Goal: Find specific page/section: Find specific page/section

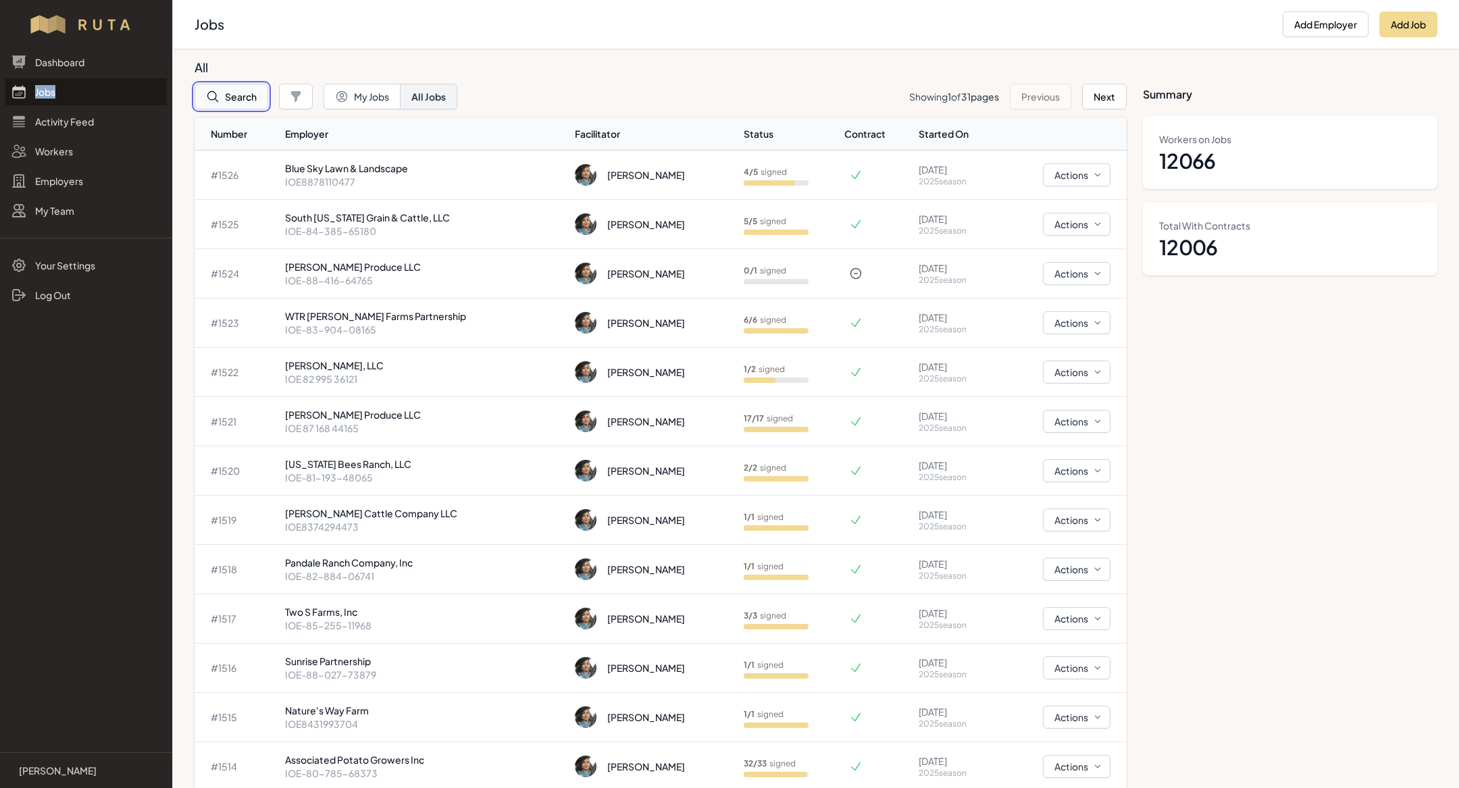
click at [252, 99] on button "Search" at bounding box center [232, 97] width 74 height 26
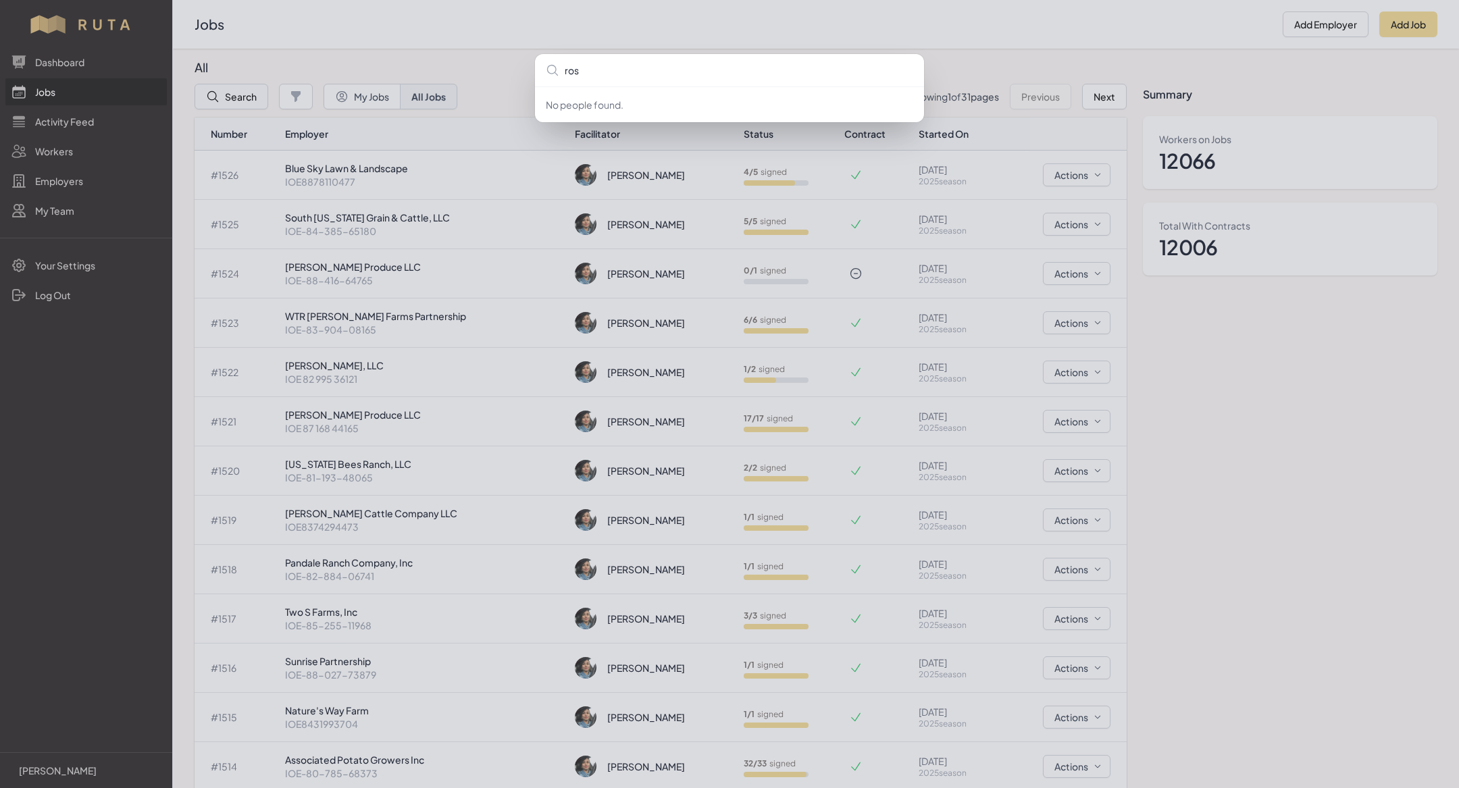
type input "[PERSON_NAME]"
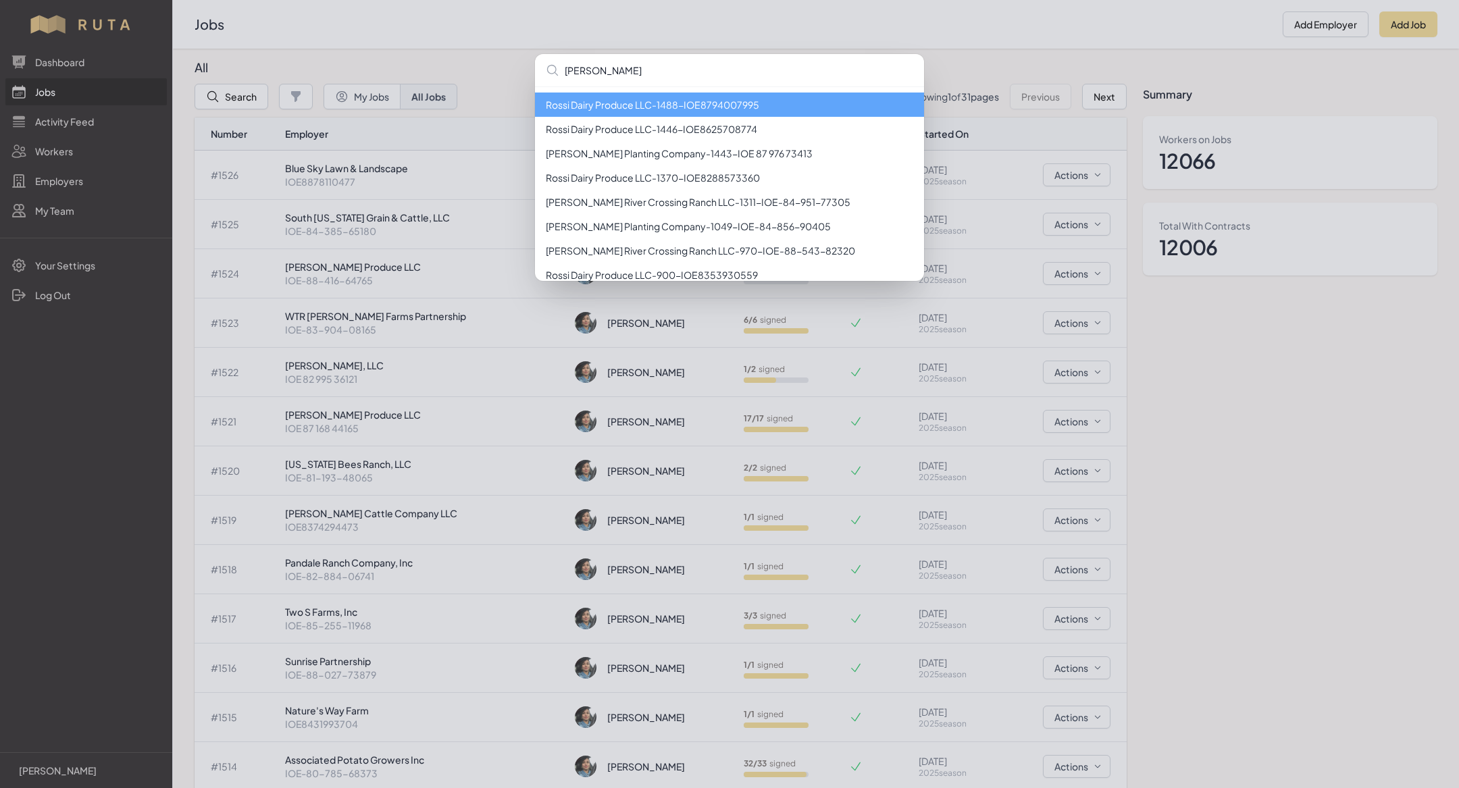
click at [675, 107] on li "[PERSON_NAME] Dairy Produce LLC - 1488 - IOE8794007995" at bounding box center [729, 105] width 389 height 24
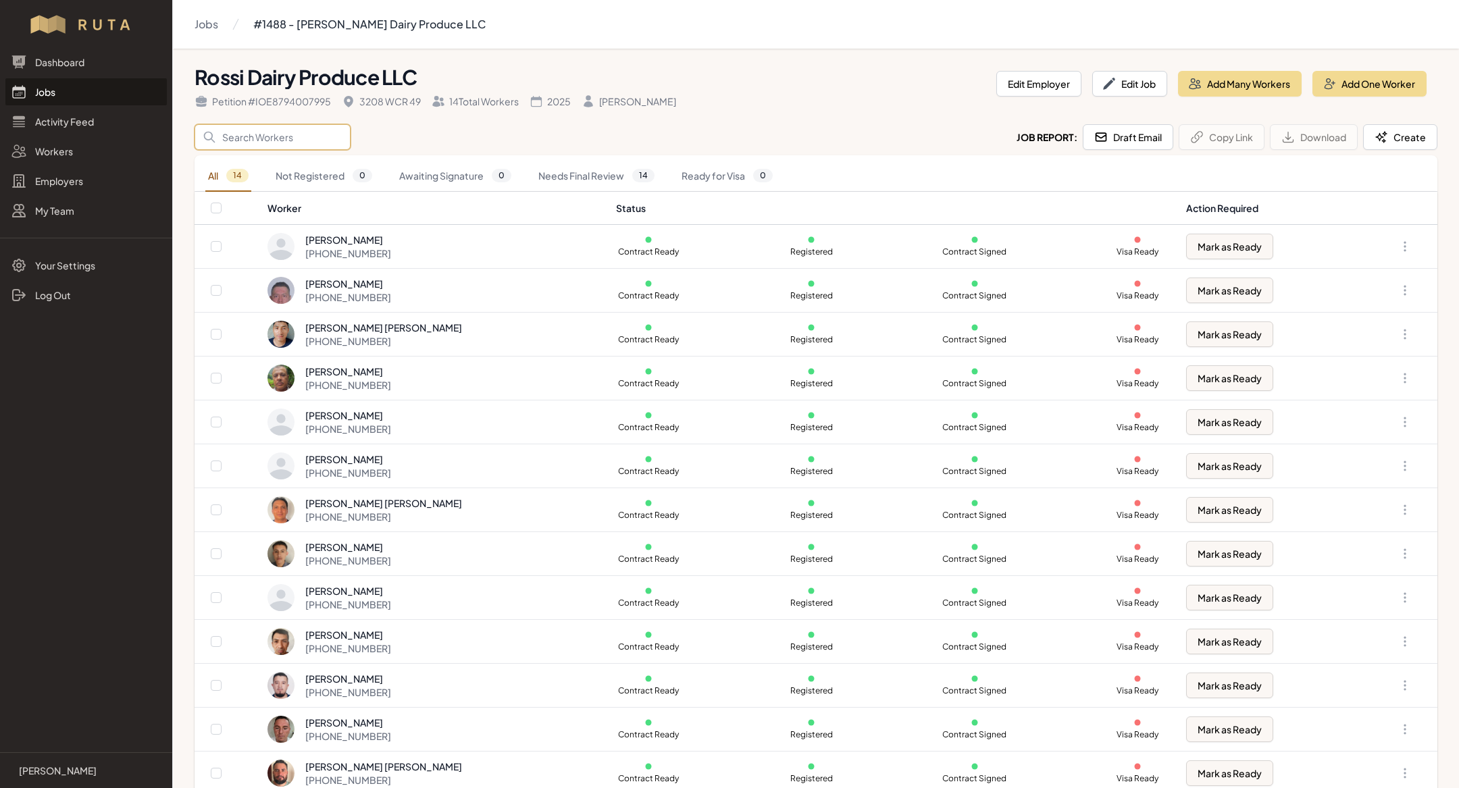
click at [288, 139] on input "Search" at bounding box center [273, 137] width 156 height 26
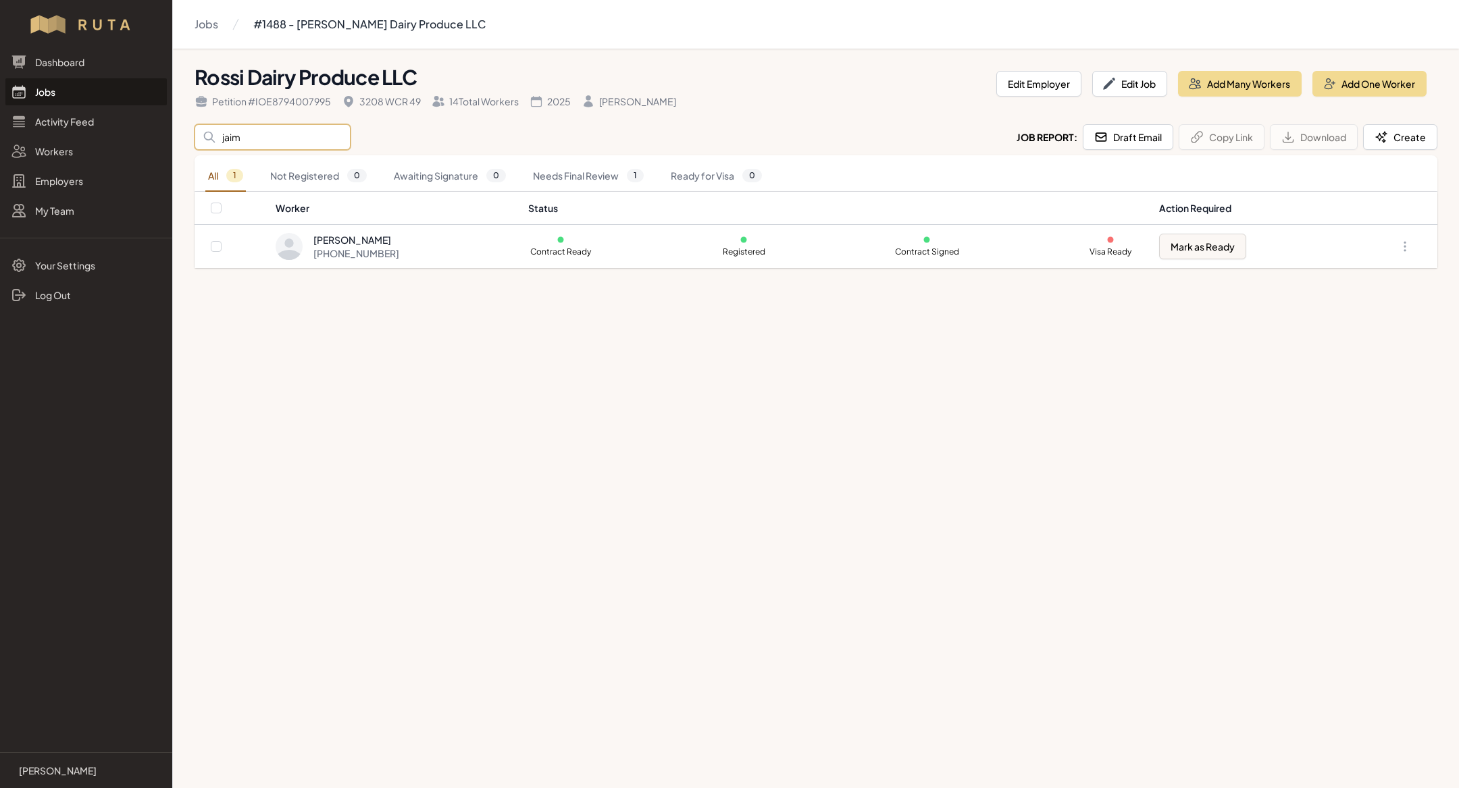
type input "jaim"
click at [501, 544] on main "Jobs #1488 - [PERSON_NAME] Dairy Produce LLC [PERSON_NAME] Dairy Produce LLC Pe…" at bounding box center [729, 394] width 1459 height 788
click at [74, 88] on link "Jobs" at bounding box center [85, 91] width 161 height 27
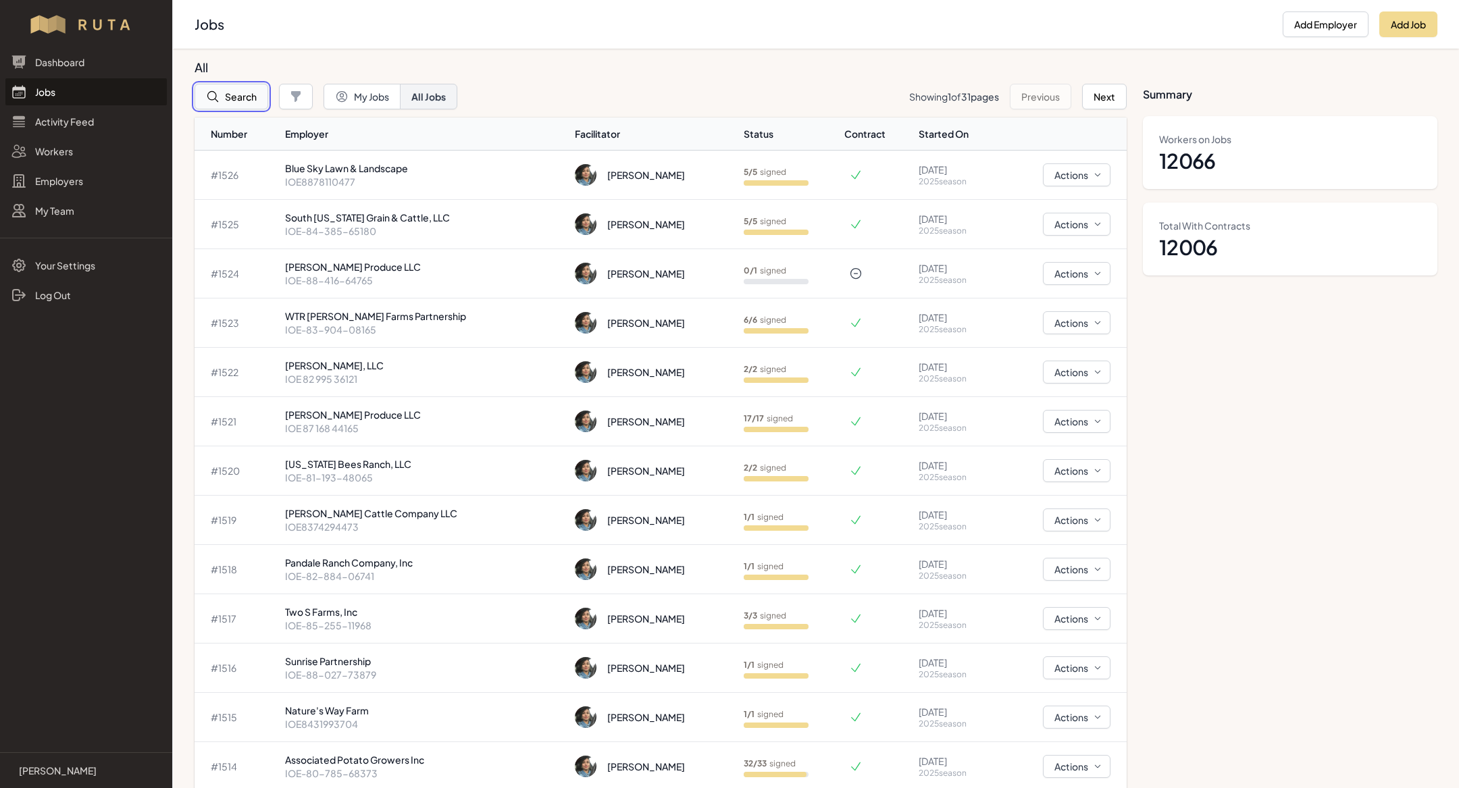
click at [249, 103] on button "Search" at bounding box center [232, 97] width 74 height 26
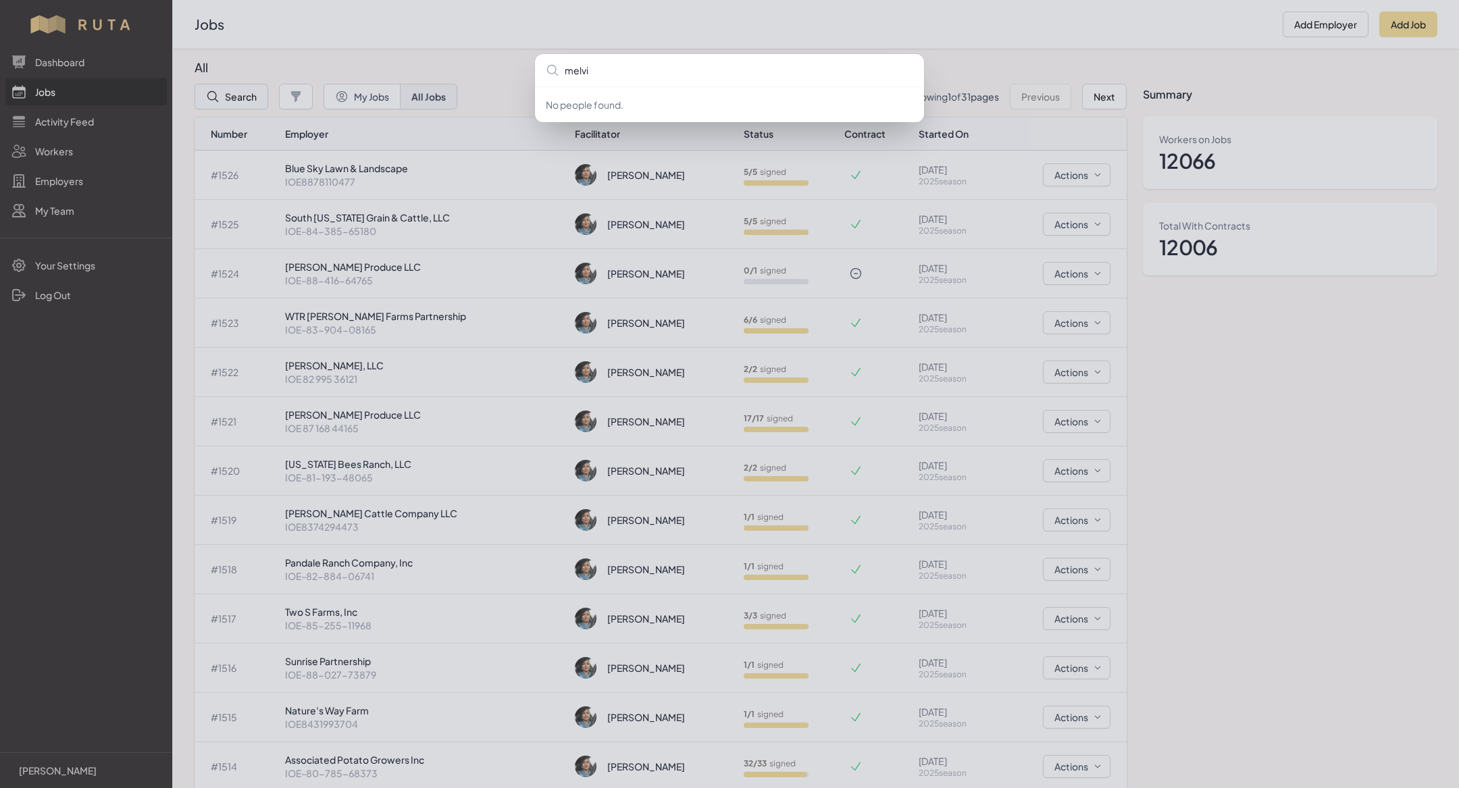
type input "[PERSON_NAME]"
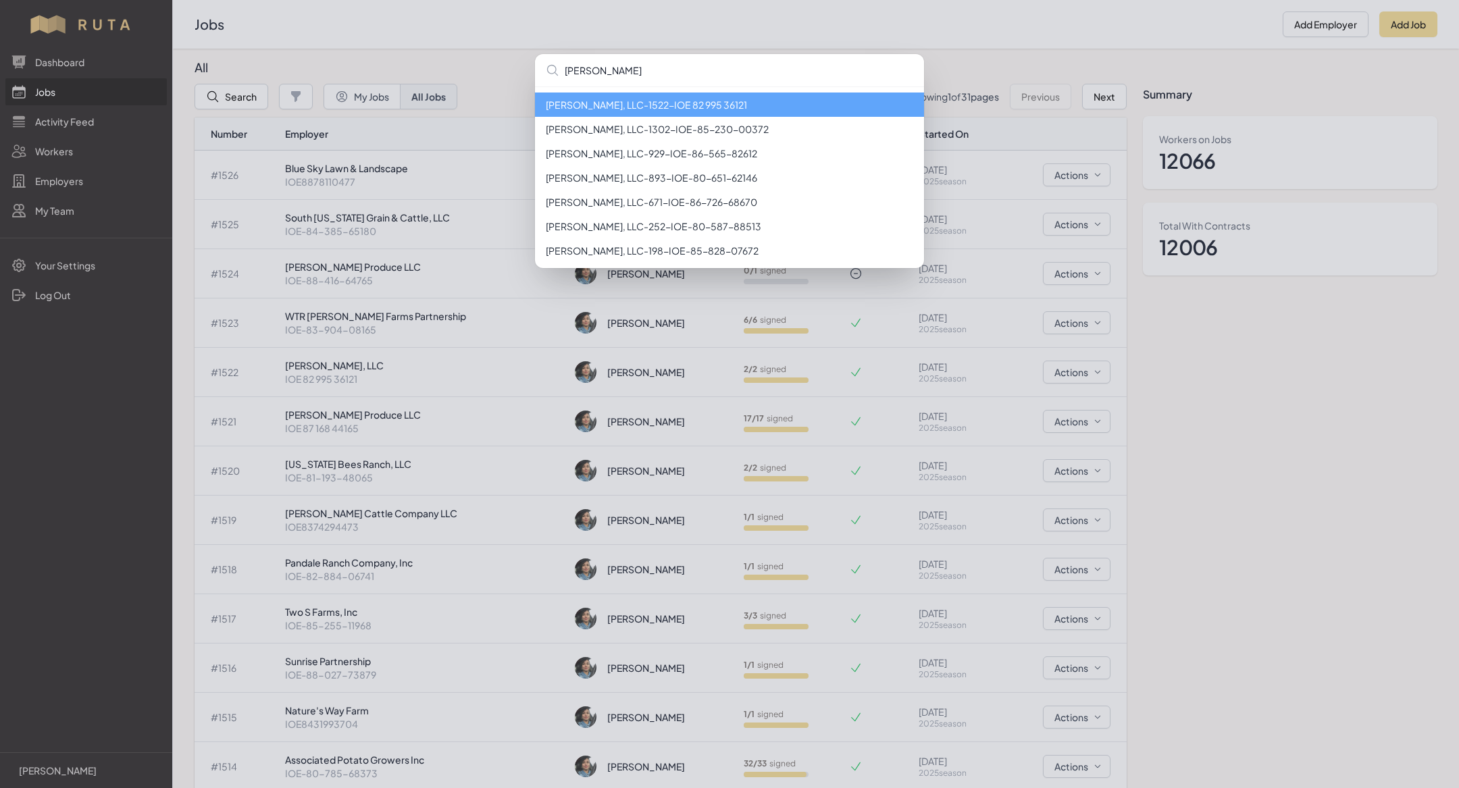
click at [651, 105] on li "[PERSON_NAME], LLC - 1522 - IOE 82 995 36121" at bounding box center [729, 105] width 389 height 24
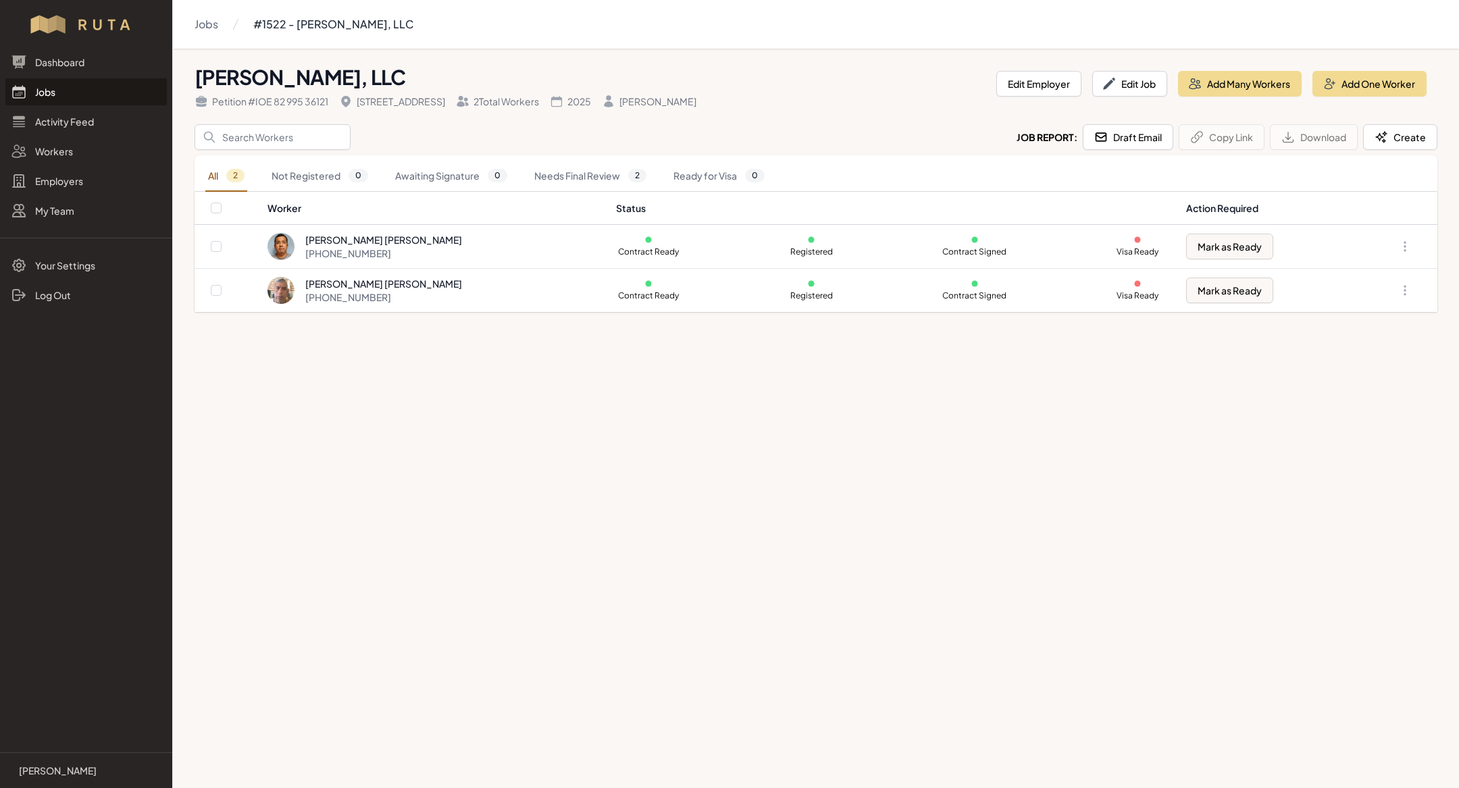
click at [127, 97] on link "Jobs" at bounding box center [85, 91] width 161 height 27
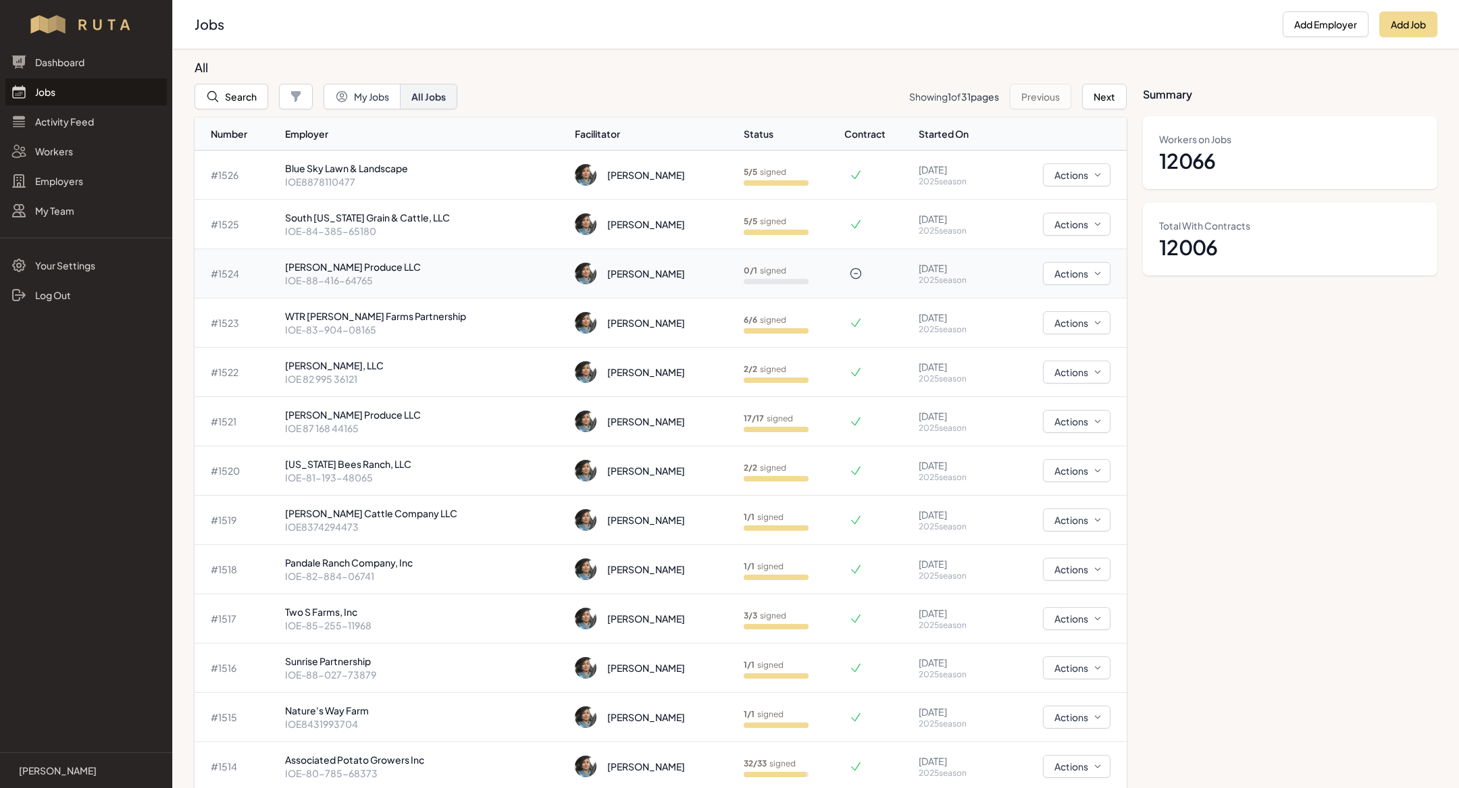
click at [363, 280] on p "IOE-88-416-64765" at bounding box center [424, 281] width 279 height 14
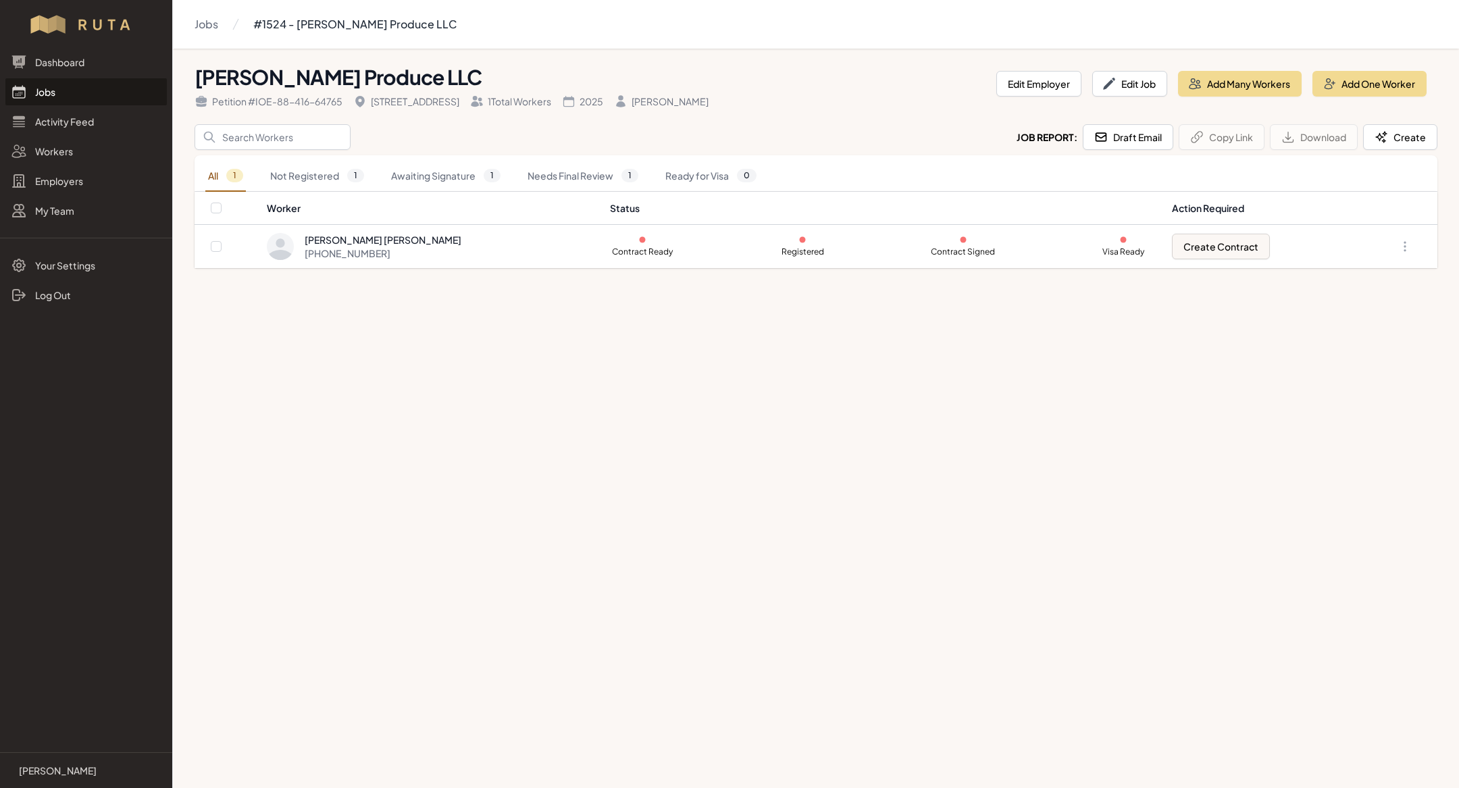
click at [73, 92] on link "Jobs" at bounding box center [85, 91] width 161 height 27
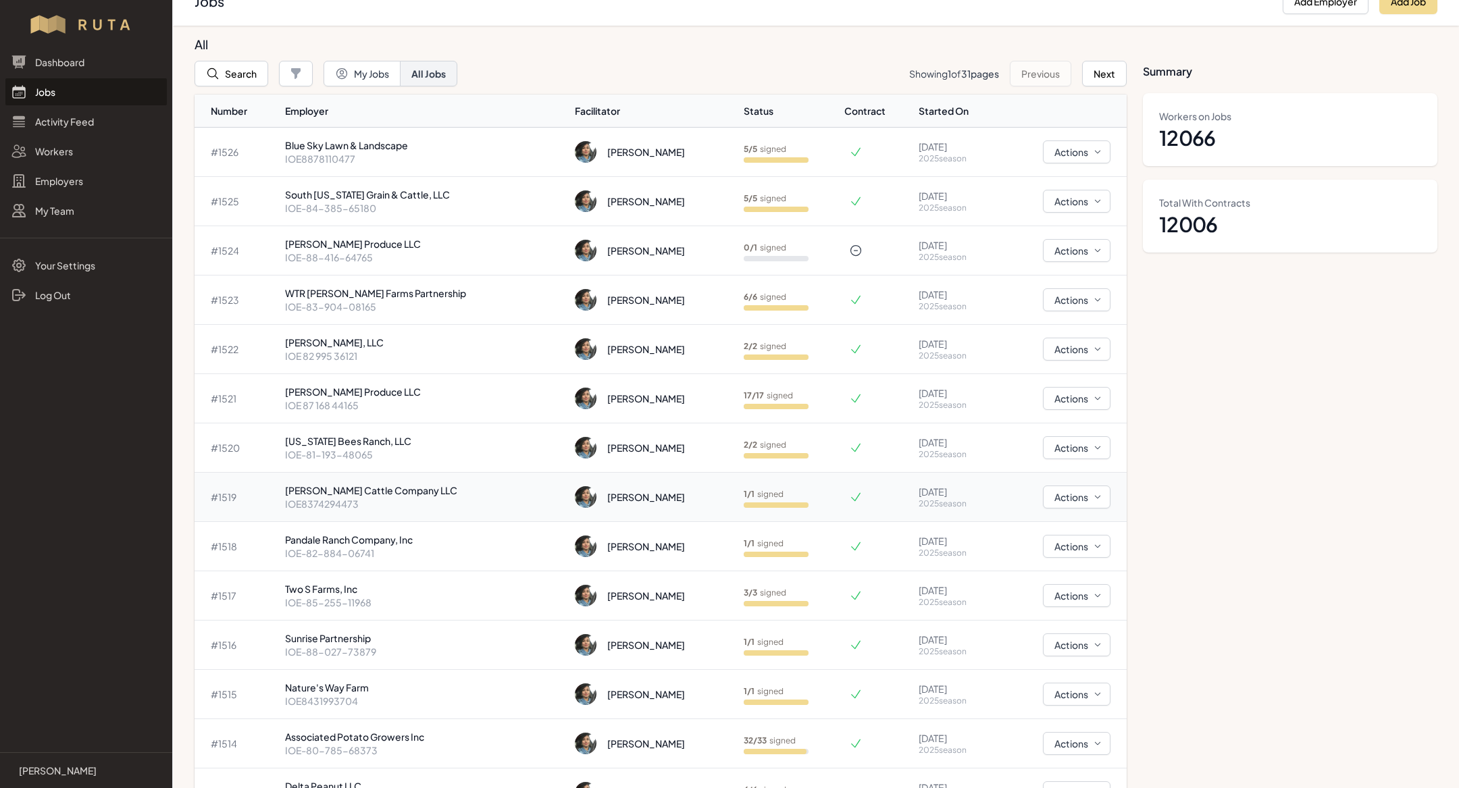
scroll to position [20, 0]
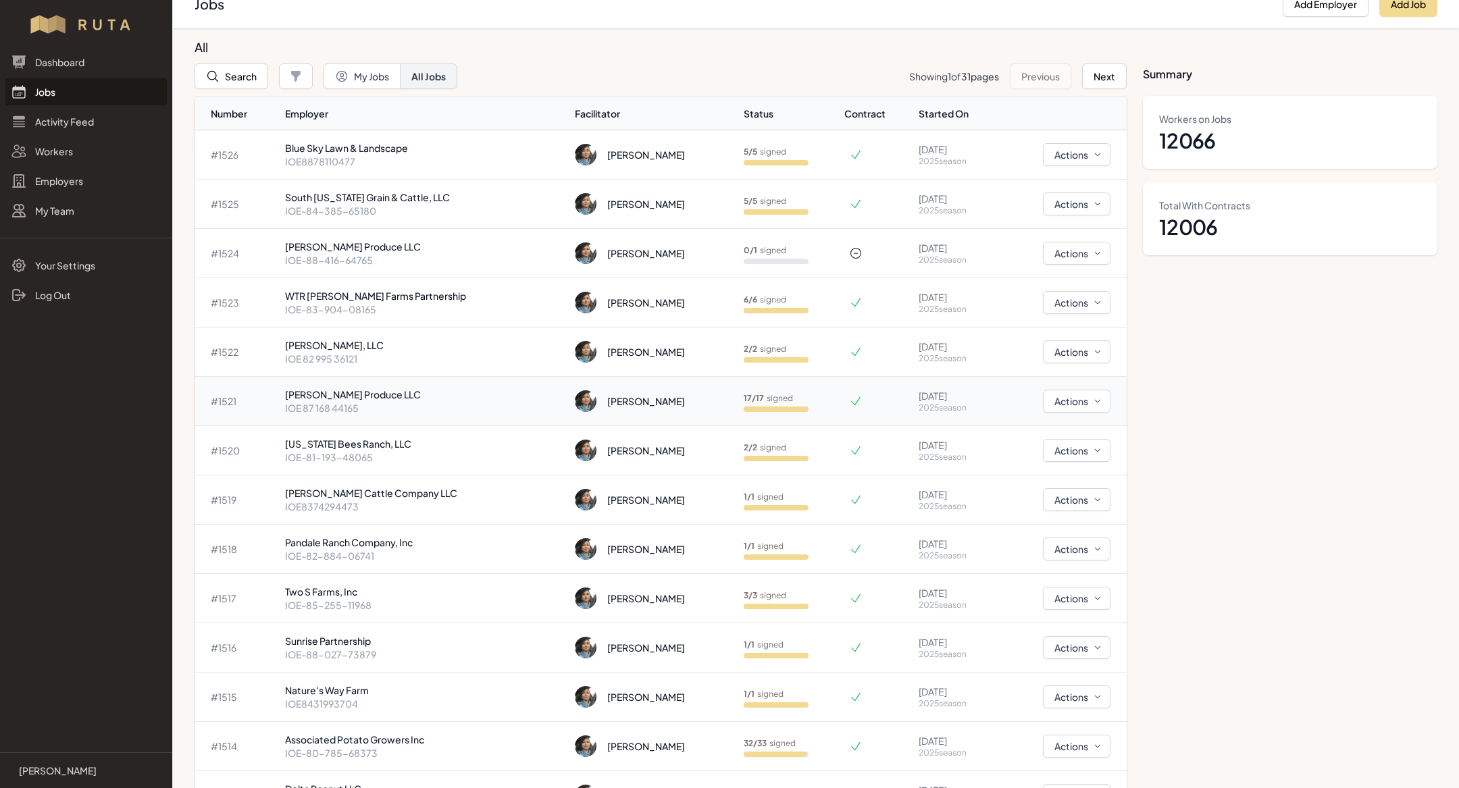
click at [370, 397] on p "[PERSON_NAME] Produce LLC" at bounding box center [424, 395] width 279 height 14
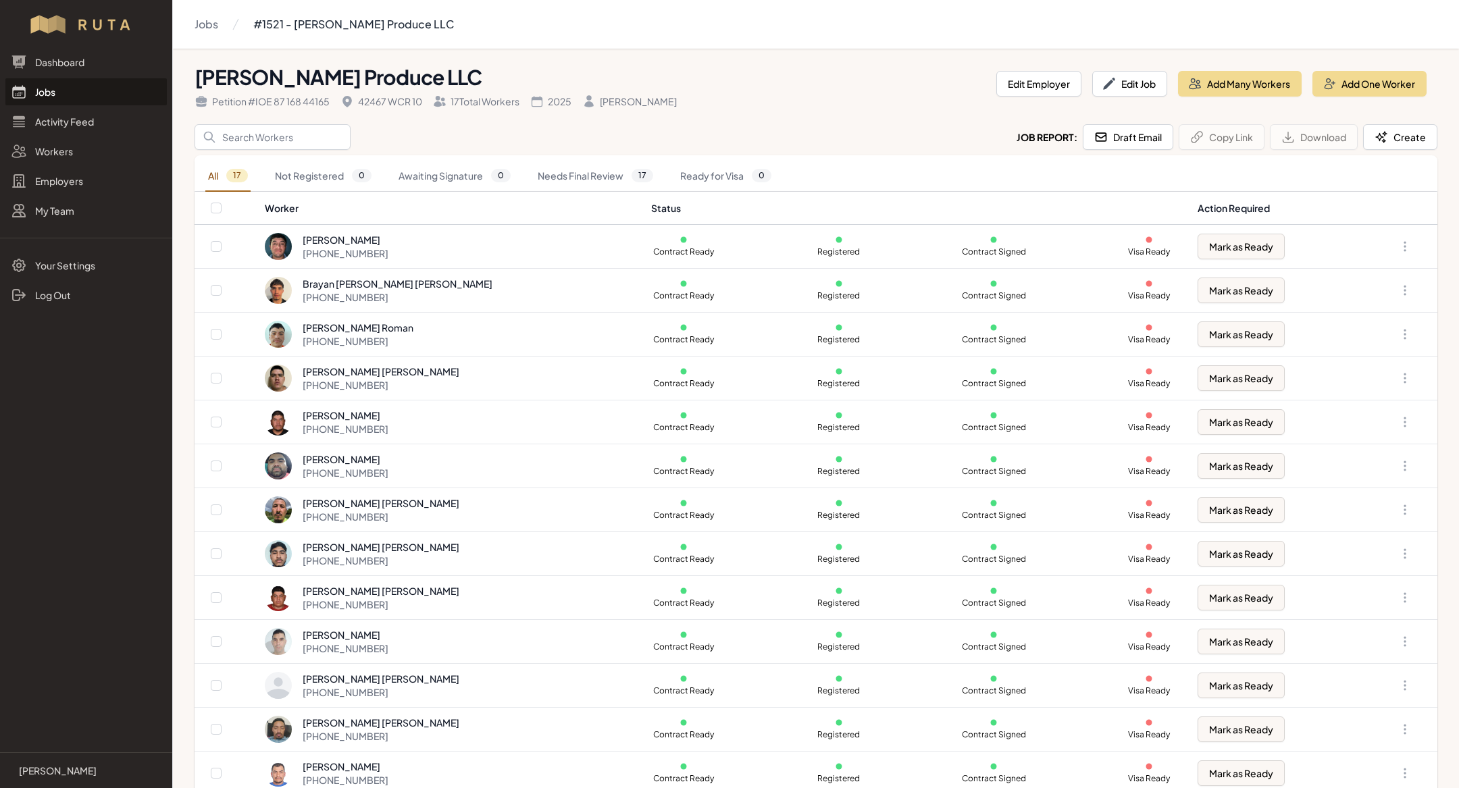
click at [74, 105] on link "Jobs" at bounding box center [85, 91] width 161 height 27
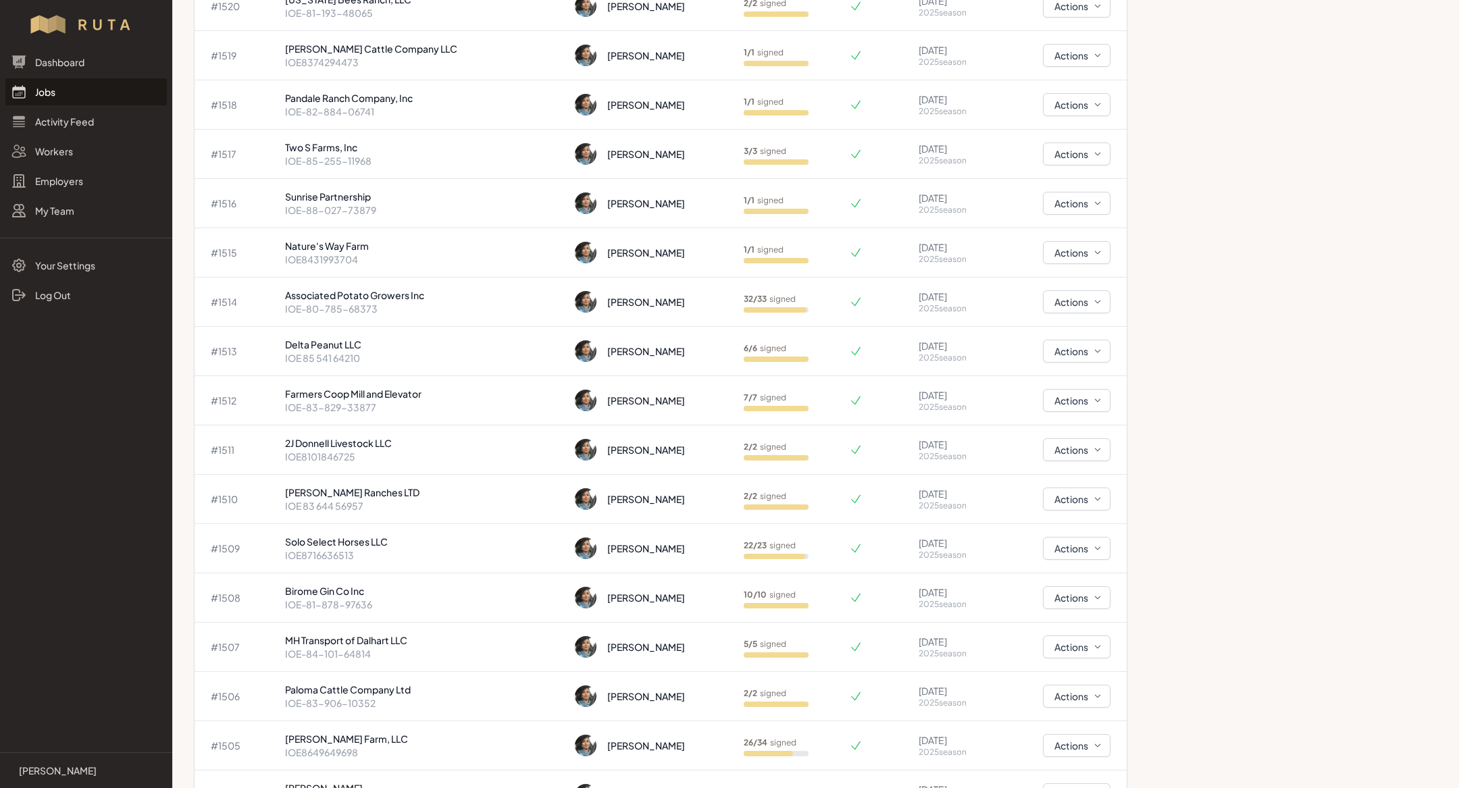
scroll to position [501, 0]
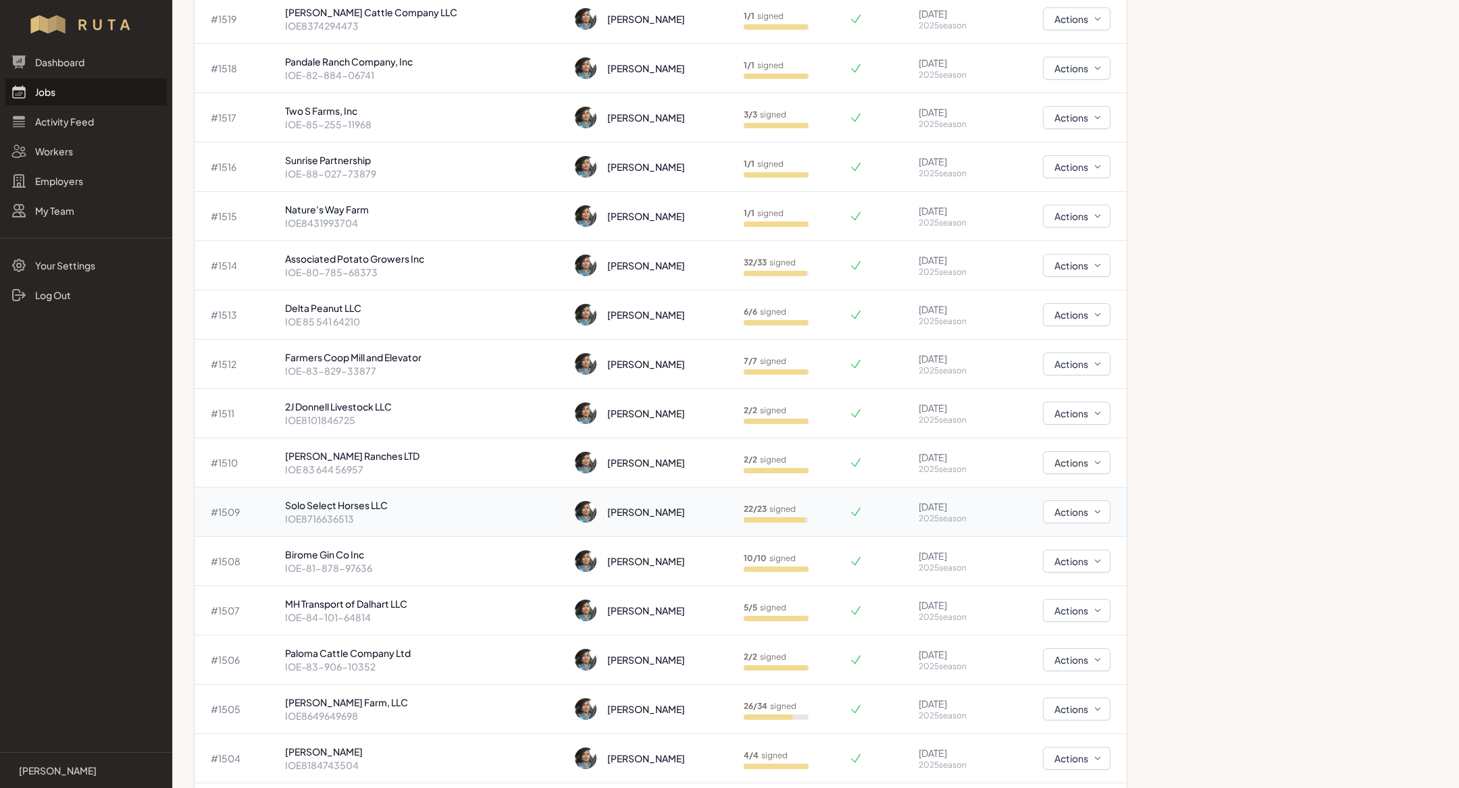
click at [428, 500] on p "Solo Select Horses LLC" at bounding box center [424, 505] width 279 height 14
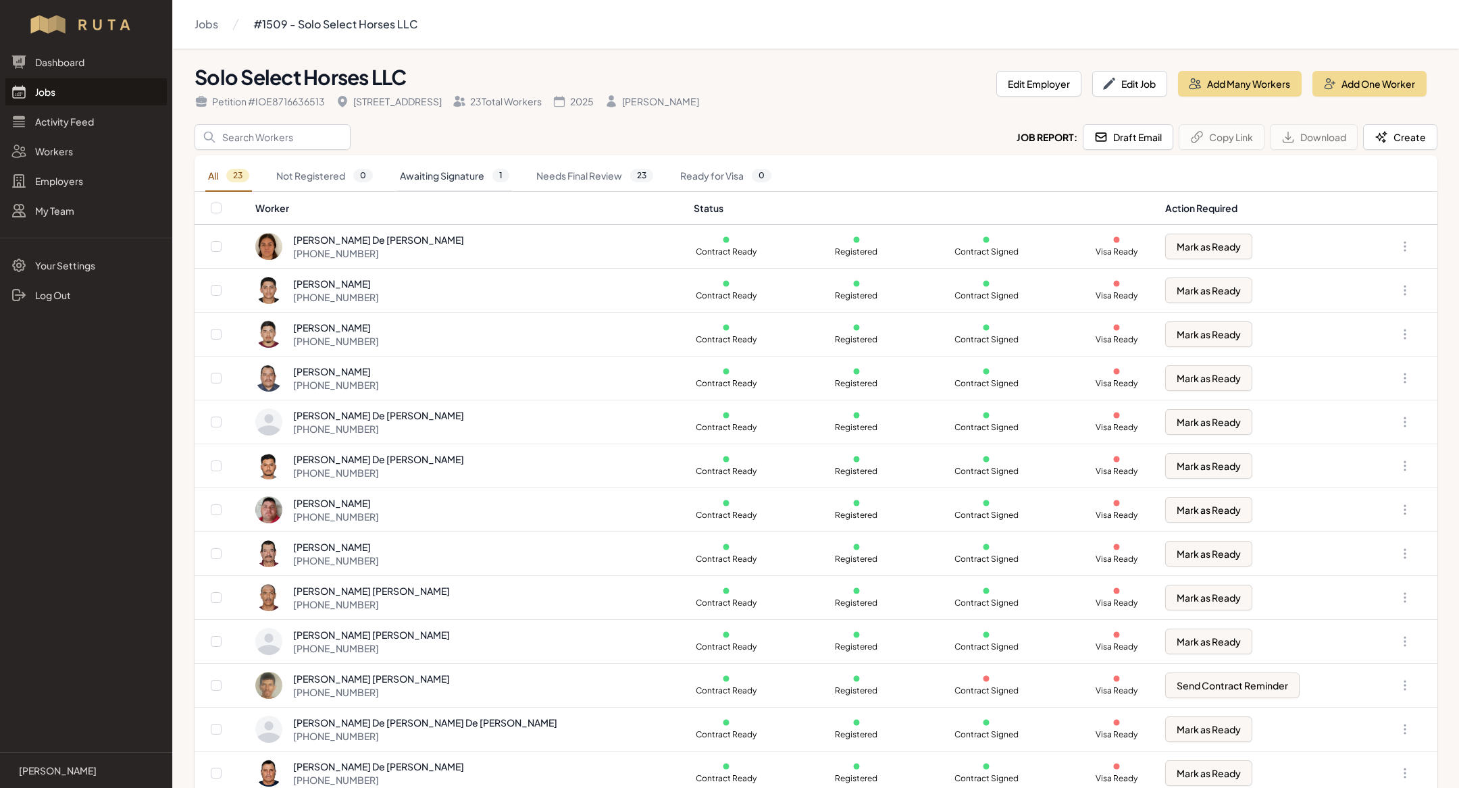
click at [454, 172] on link "Awaiting Signature 1" at bounding box center [454, 176] width 115 height 31
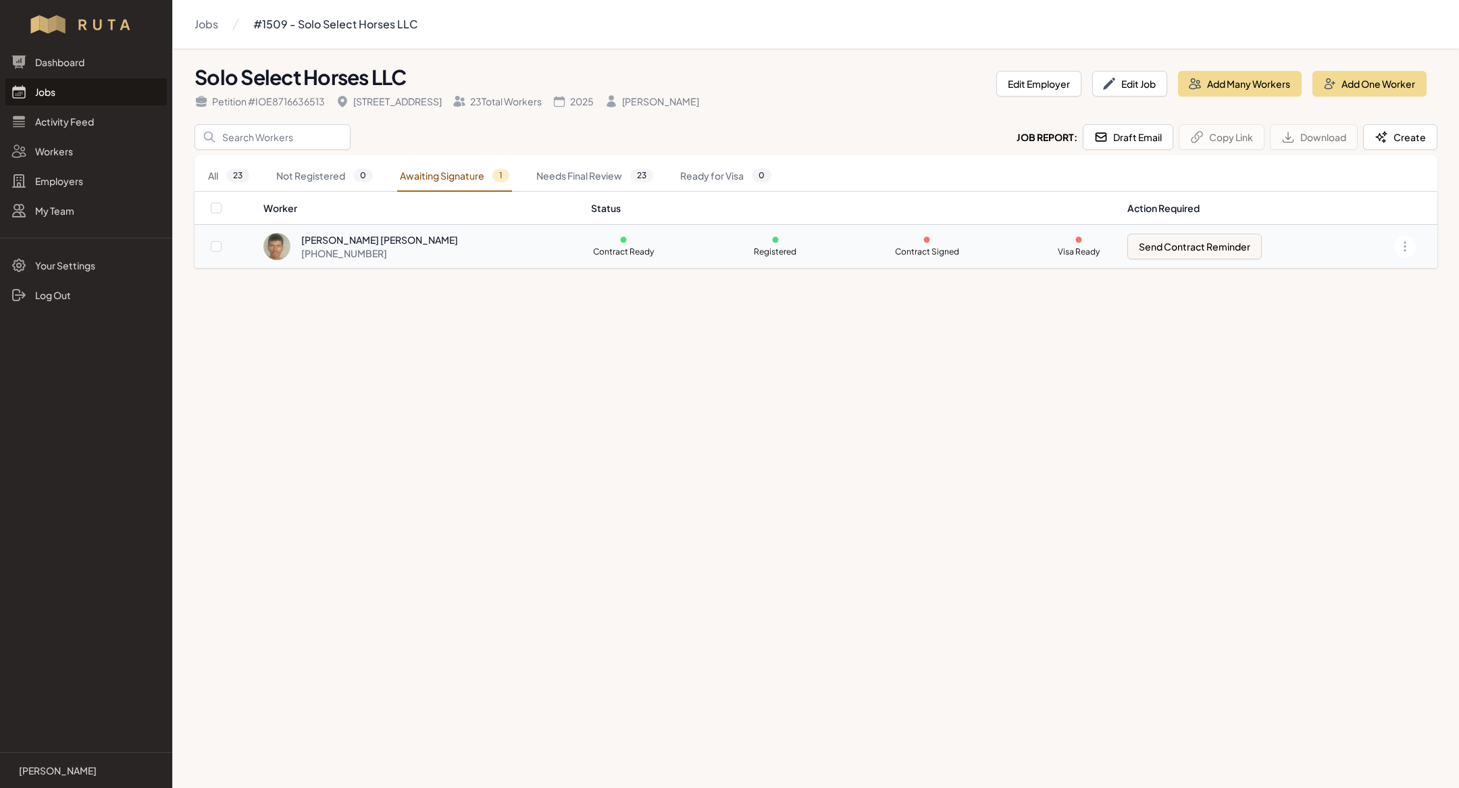
click at [420, 247] on div "[PHONE_NUMBER]" at bounding box center [379, 254] width 157 height 14
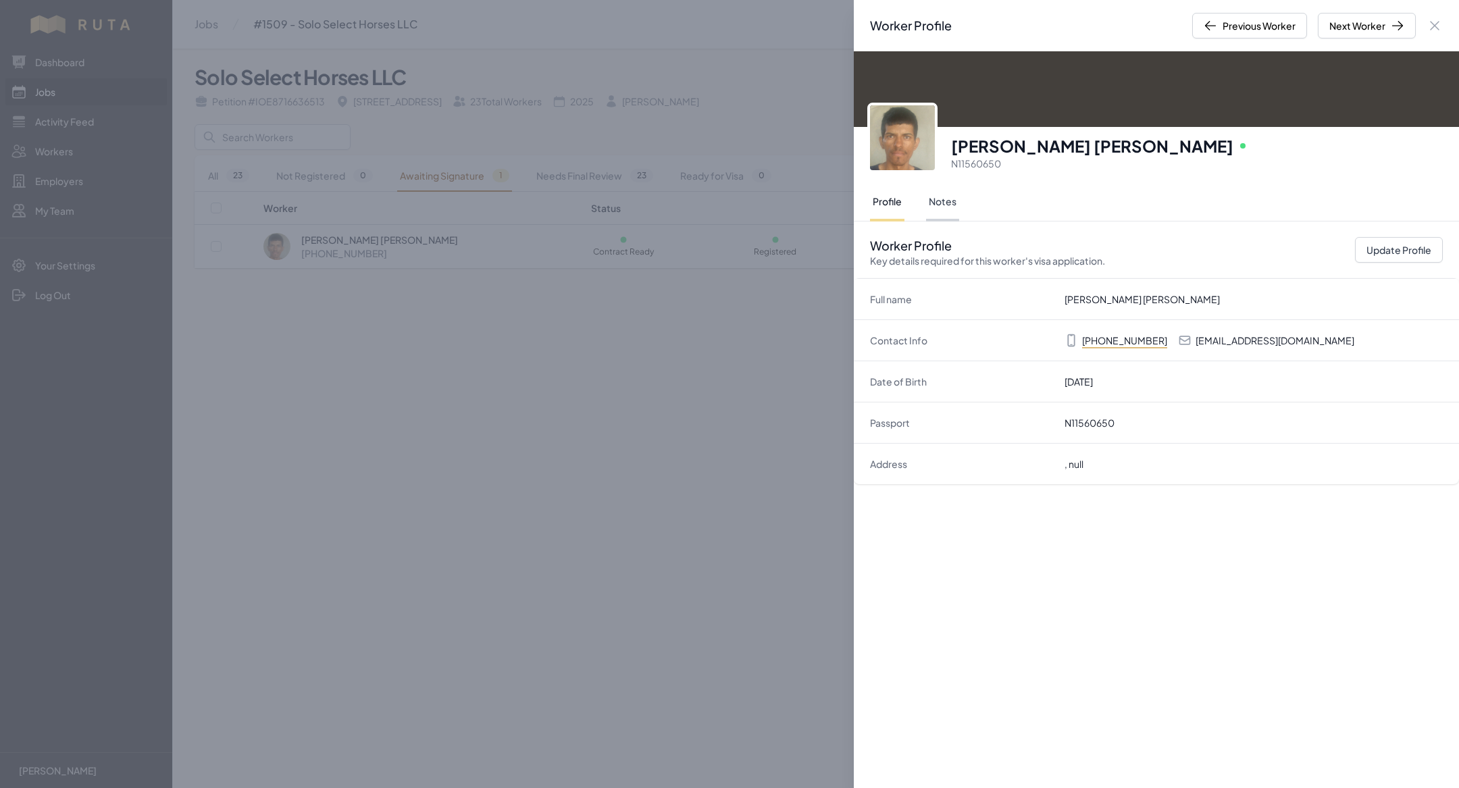
click at [931, 196] on button "Notes" at bounding box center [942, 203] width 33 height 38
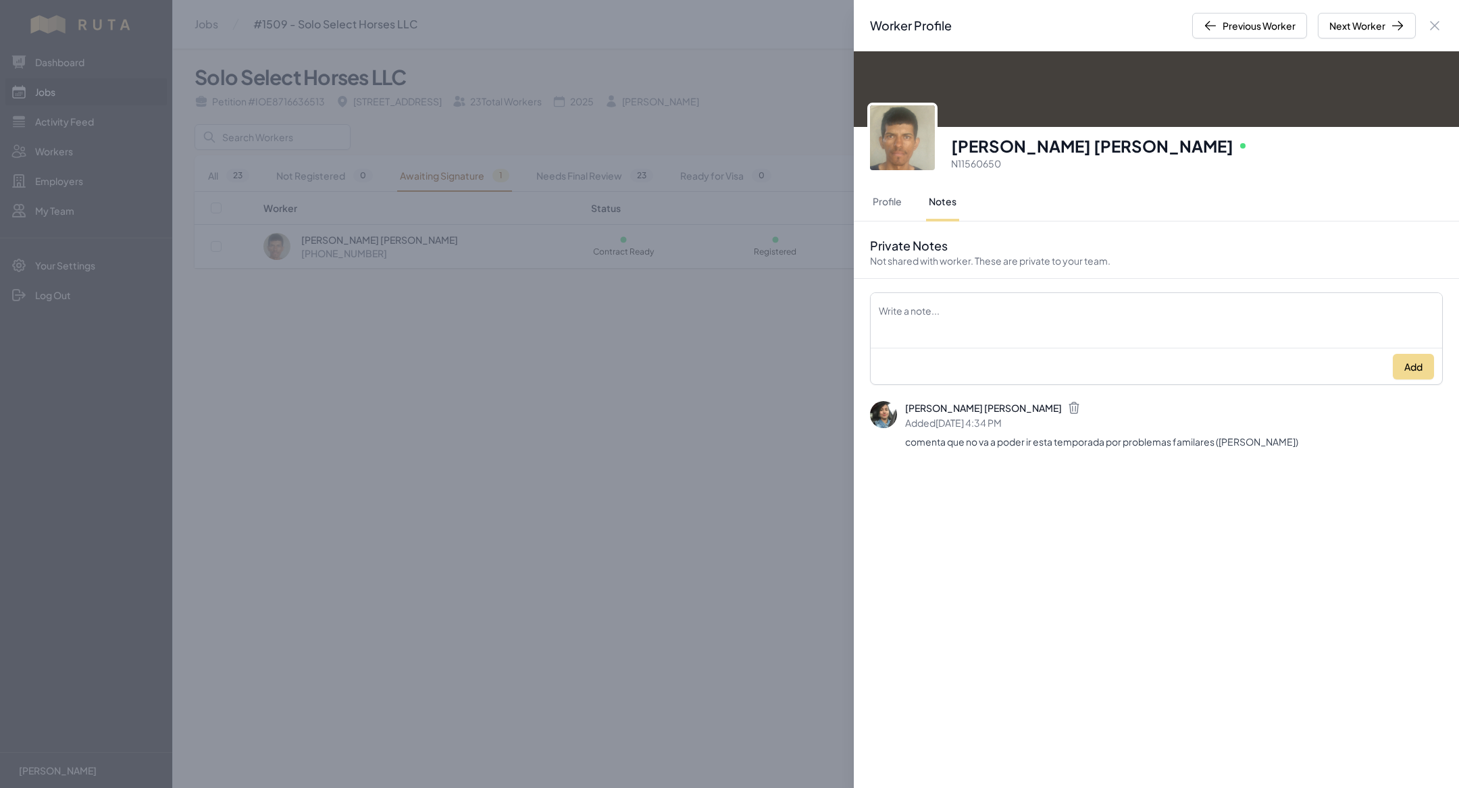
click at [530, 455] on div "Worker Profile Previous Worker Next Worker Close panel [PERSON_NAME] [PERSON_NA…" at bounding box center [729, 394] width 1459 height 788
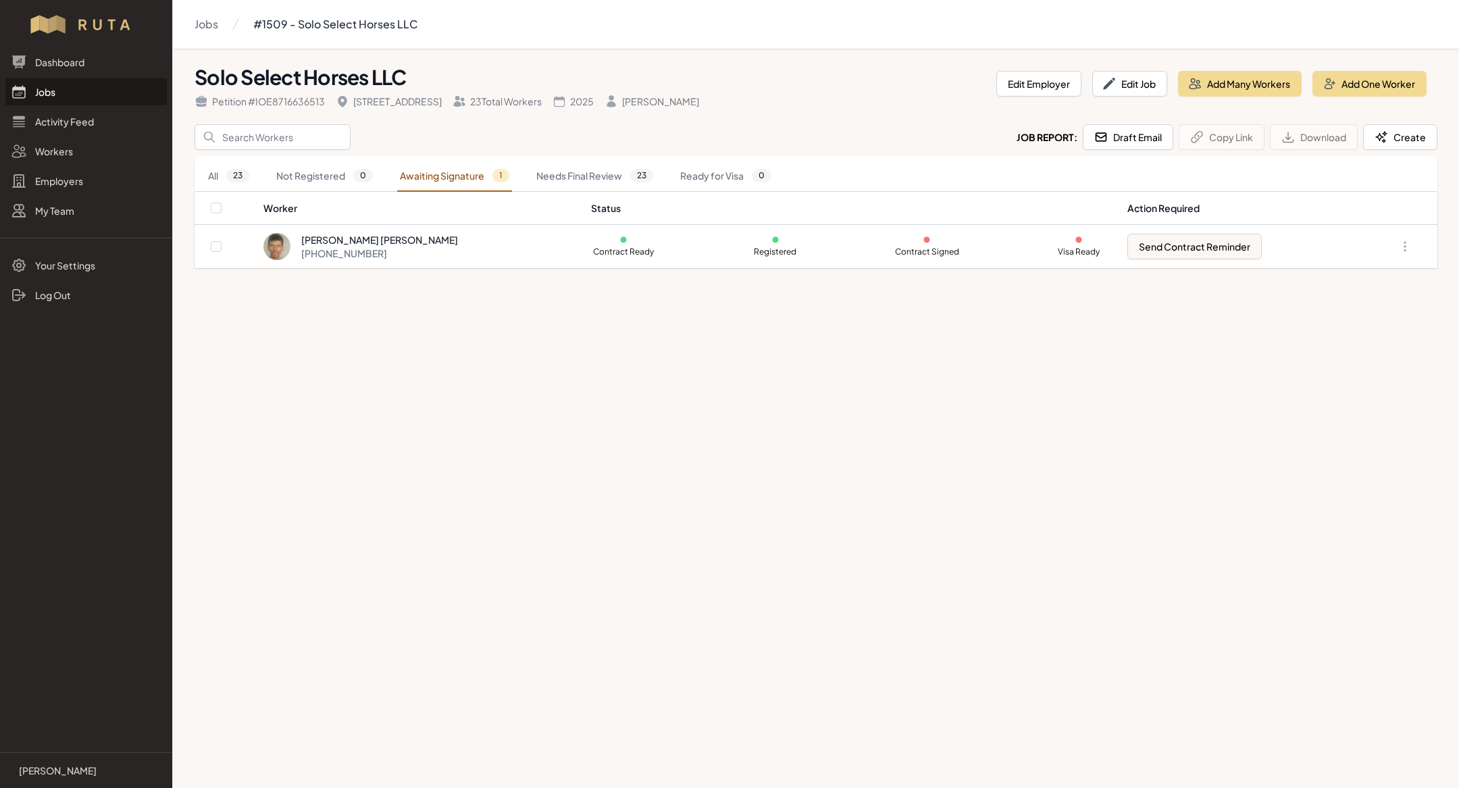
click at [94, 86] on link "Jobs" at bounding box center [85, 91] width 161 height 27
